Goal: Find specific page/section: Find specific page/section

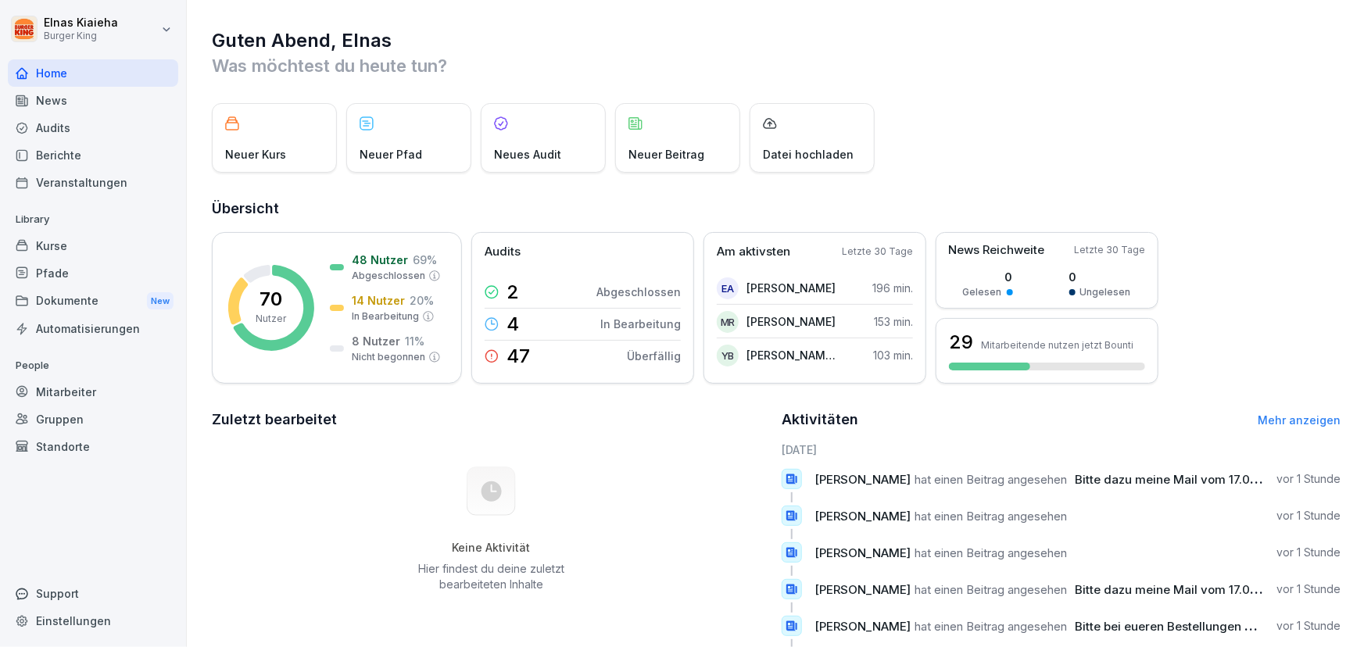
click at [87, 155] on div "Berichte" at bounding box center [93, 154] width 170 height 27
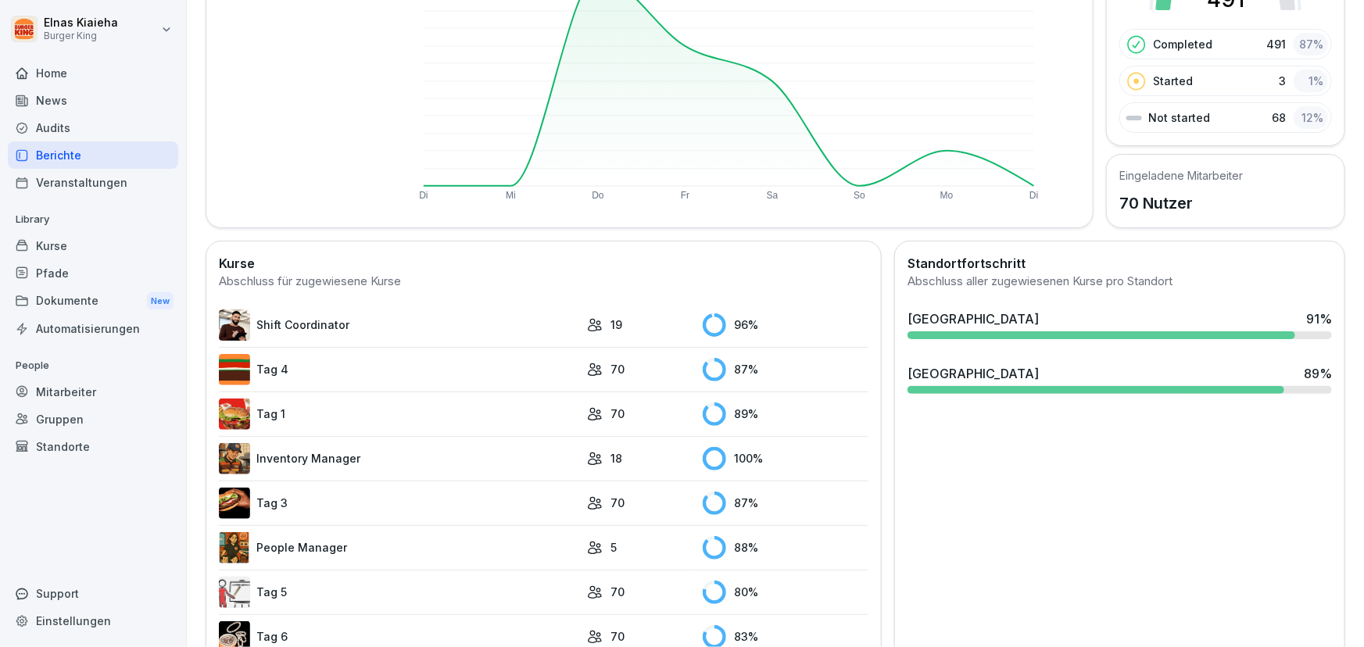
scroll to position [284, 0]
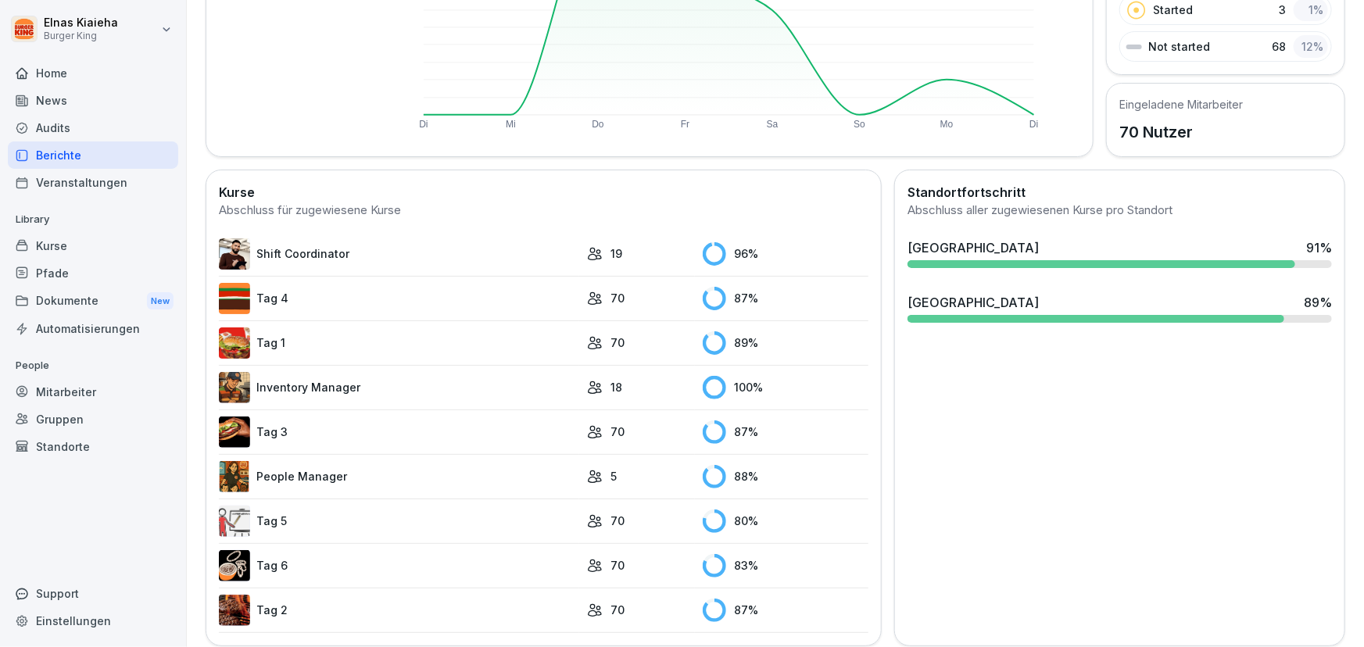
click at [278, 520] on link "Tag 5" at bounding box center [399, 521] width 360 height 31
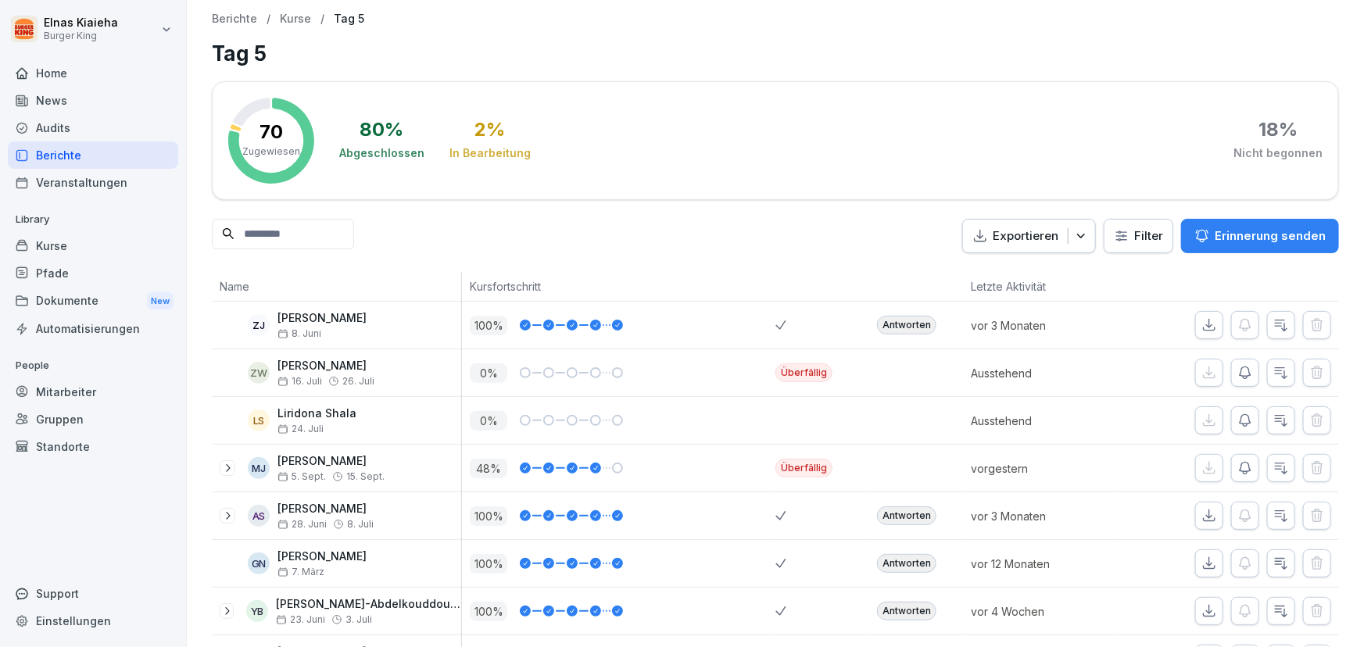
click at [1104, 230] on html "Elnas Kiaieha Burger King Home News Audits Berichte Veranstaltungen Library Kur…" at bounding box center [682, 323] width 1364 height 647
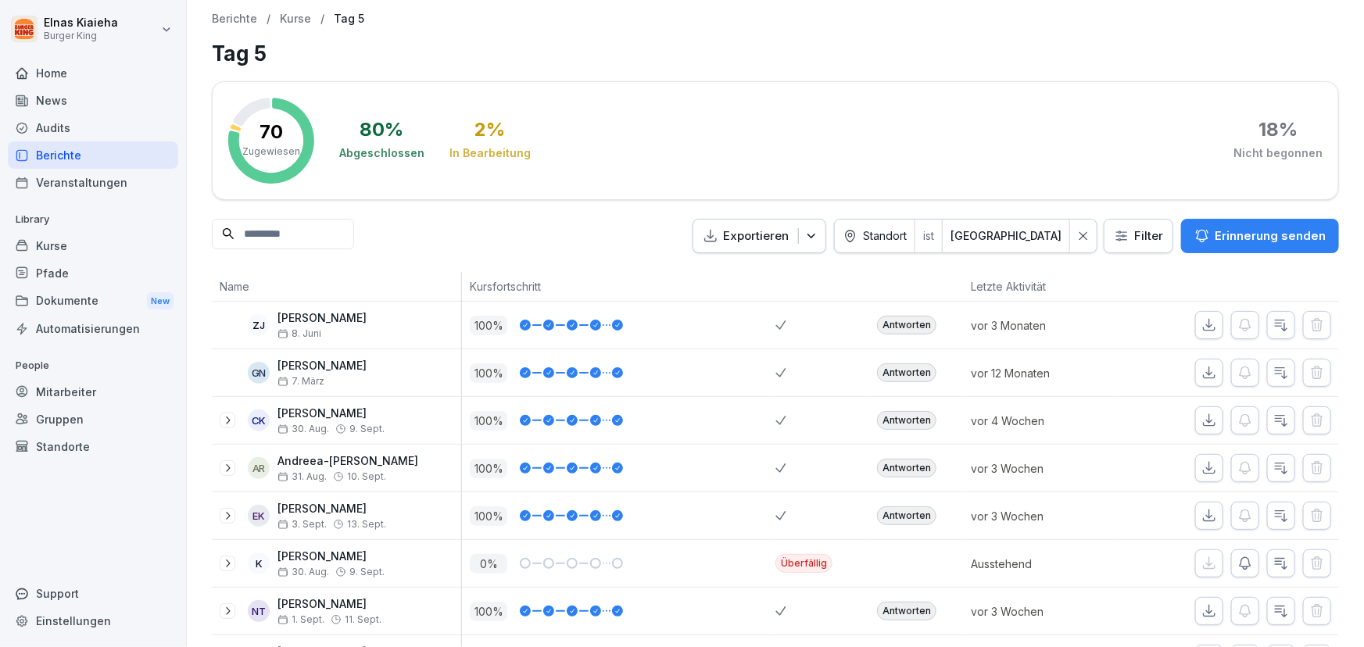
click at [275, 233] on input at bounding box center [283, 234] width 142 height 30
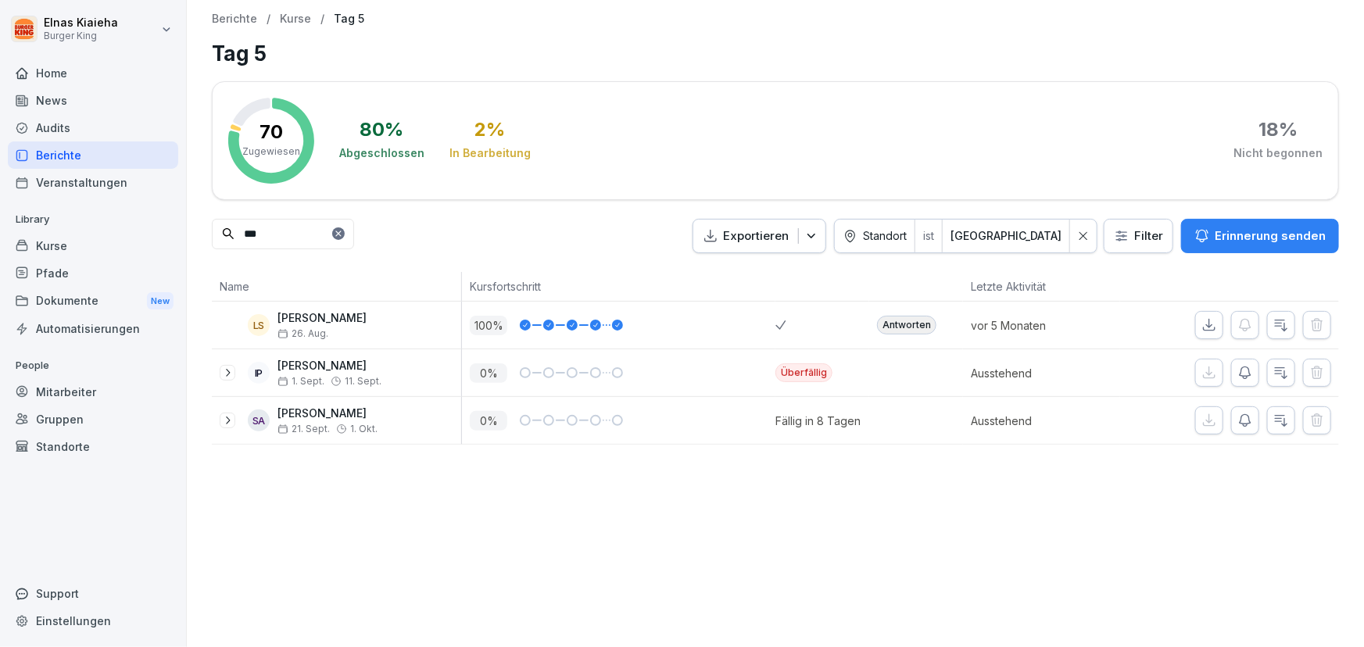
type input "***"
